Goal: Transaction & Acquisition: Purchase product/service

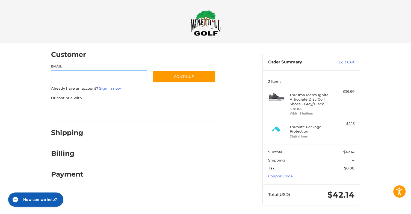
scroll to position [1, 0]
click at [97, 76] on input "Email" at bounding box center [99, 76] width 96 height 12
type input "**********"
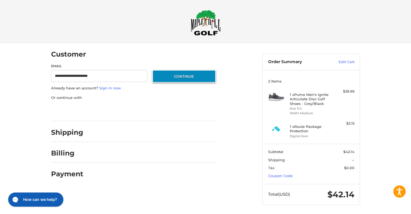
click at [180, 77] on button "Continue" at bounding box center [183, 76] width 63 height 13
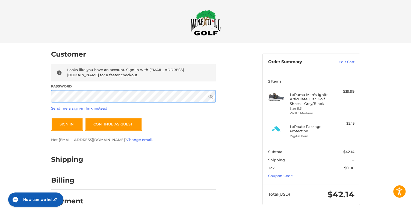
click at [51, 102] on div at bounding box center [51, 102] width 0 height 0
drag, startPoint x: 96, startPoint y: 103, endPoint x: 90, endPoint y: 107, distance: 7.7
click at [95, 104] on div "Looks like you have an account. Sign in with [EMAIL_ADDRESS][DOMAIN_NAME] for a…" at bounding box center [133, 103] width 165 height 79
click at [87, 110] on span "Send me a sign-in link instead" at bounding box center [79, 108] width 56 height 5
click at [87, 109] on link "Send me a sign-in link instead" at bounding box center [79, 108] width 56 height 4
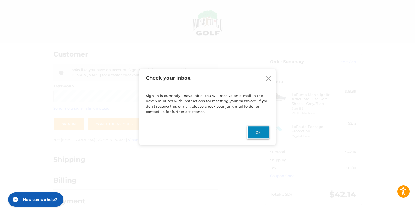
click at [262, 133] on button "Ok" at bounding box center [258, 132] width 22 height 13
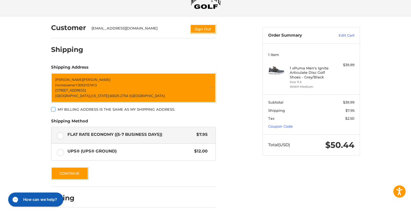
scroll to position [47, 0]
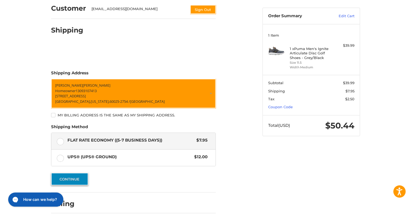
click at [67, 175] on button "Continue" at bounding box center [69, 178] width 37 height 13
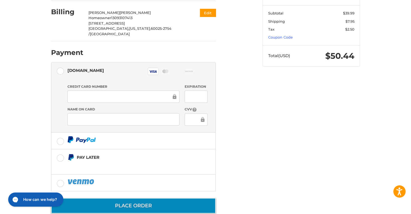
scroll to position [116, 0]
click at [193, 198] on button "Place Order" at bounding box center [133, 206] width 165 height 16
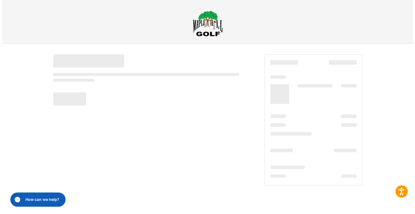
scroll to position [0, 0]
